Goal: Navigation & Orientation: Find specific page/section

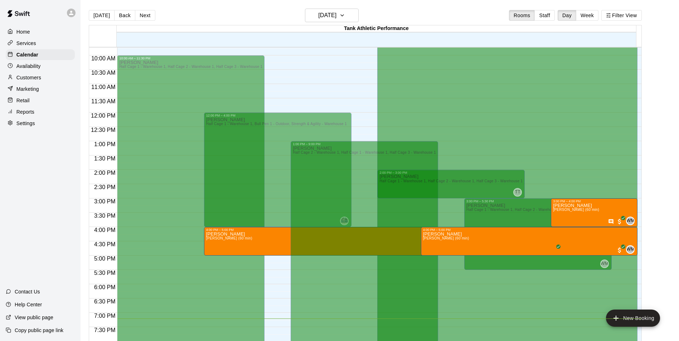
click at [31, 40] on p "Services" at bounding box center [26, 43] width 20 height 7
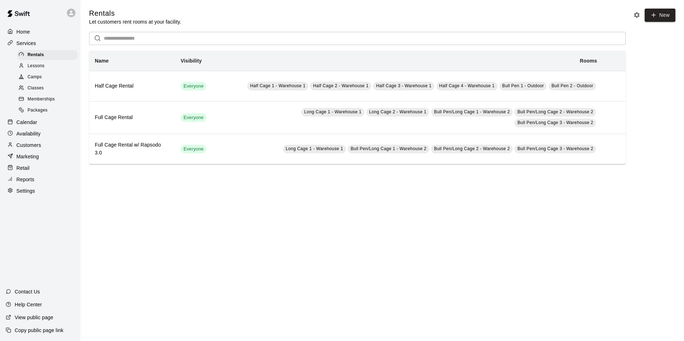
click at [40, 113] on span "Packages" at bounding box center [38, 110] width 20 height 7
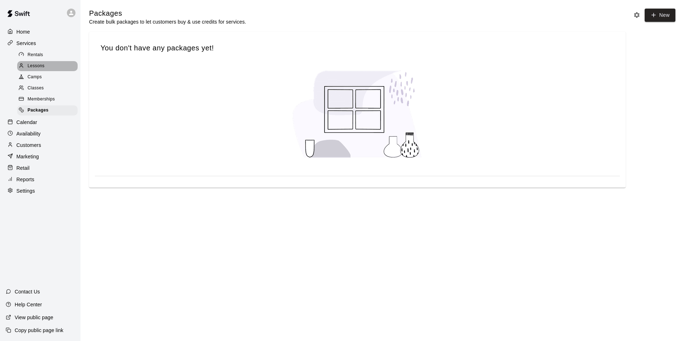
click at [44, 68] on span "Lessons" at bounding box center [36, 66] width 17 height 7
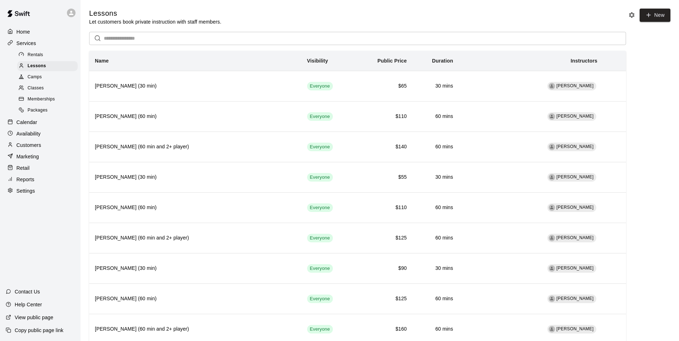
click at [296, 19] on div "Lessons Let customers book private instruction with staff members. New" at bounding box center [379, 17] width 581 height 17
click at [280, 20] on div "Lessons Let customers book private instruction with staff members. New" at bounding box center [379, 17] width 581 height 17
drag, startPoint x: 233, startPoint y: 25, endPoint x: 82, endPoint y: 10, distance: 151.3
click at [253, 21] on div "Lessons Let customers book private instruction with staff members. New" at bounding box center [379, 17] width 581 height 17
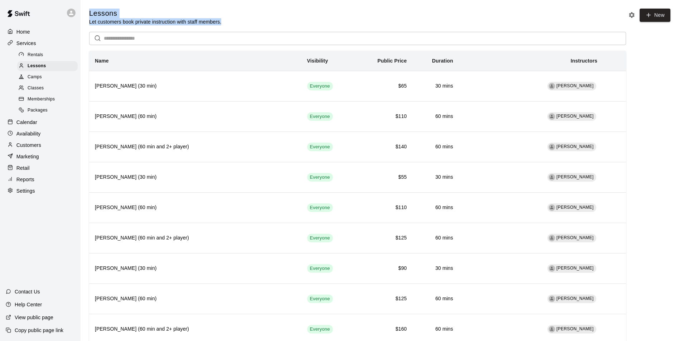
drag, startPoint x: 253, startPoint y: 21, endPoint x: 77, endPoint y: 13, distance: 175.8
click at [258, 9] on div "Lessons Let customers book private instruction with staff members. New" at bounding box center [379, 17] width 581 height 17
click at [275, 24] on div "Lessons Let customers book private instruction with staff members. New" at bounding box center [379, 17] width 581 height 17
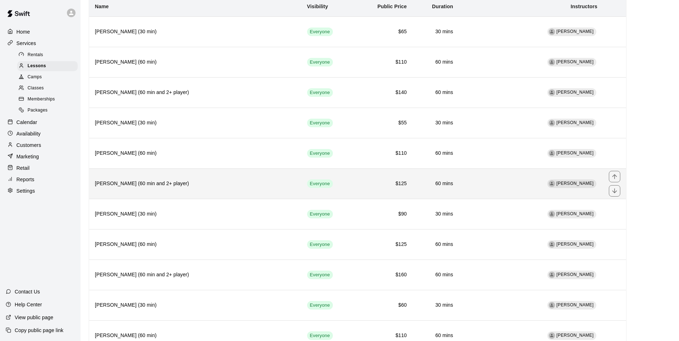
scroll to position [72, 0]
